Goal: Information Seeking & Learning: Learn about a topic

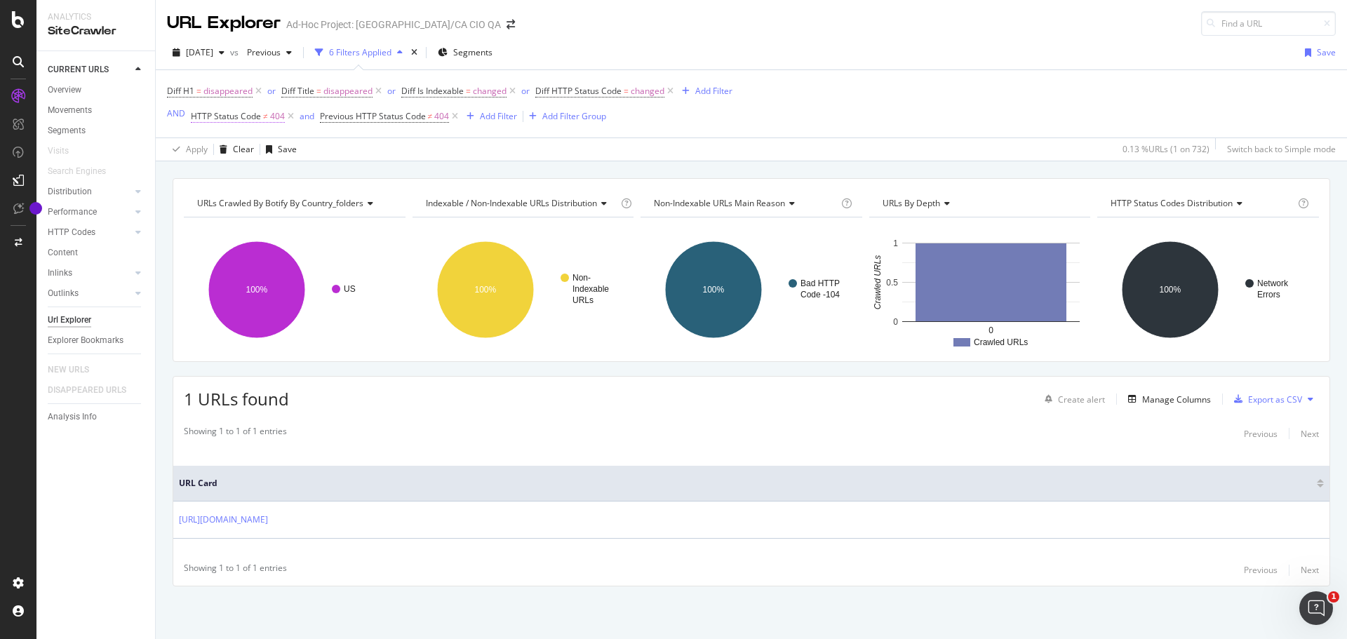
click at [236, 121] on span "HTTP Status Code" at bounding box center [226, 116] width 70 height 12
click at [216, 232] on div "Cancel" at bounding box center [227, 227] width 27 height 12
click at [293, 116] on icon at bounding box center [291, 116] width 12 height 14
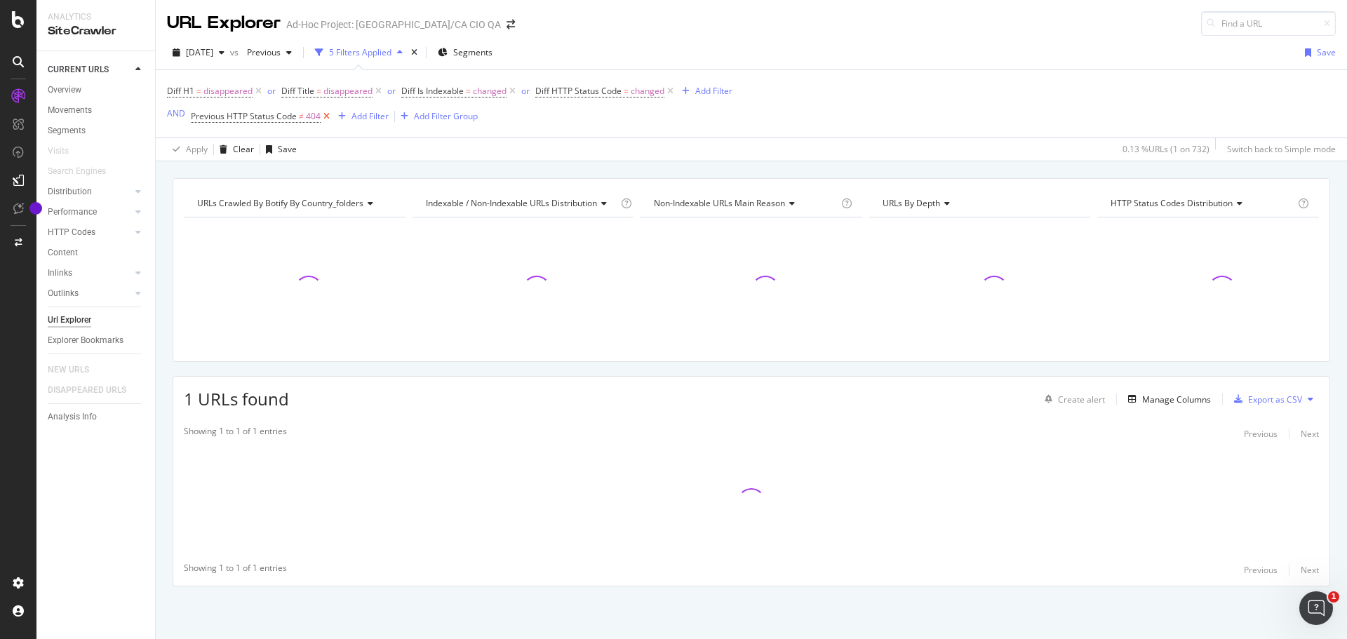
click at [328, 115] on icon at bounding box center [327, 116] width 12 height 14
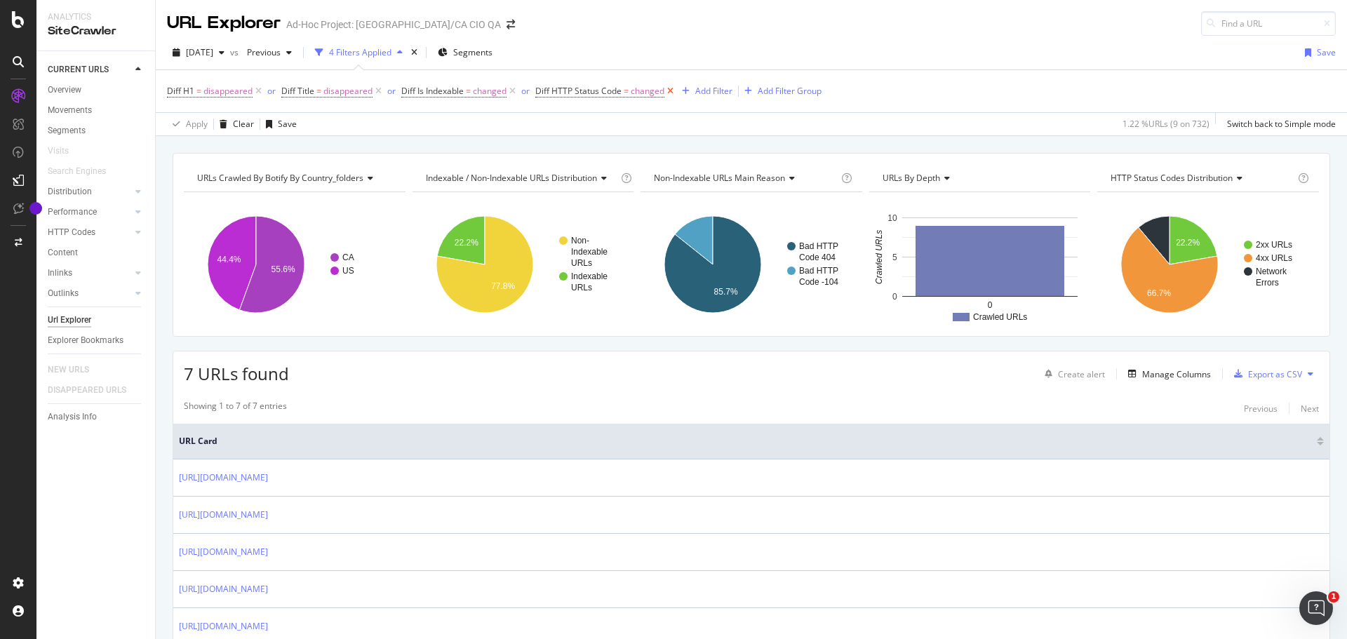
click at [671, 91] on icon at bounding box center [671, 91] width 12 height 14
